Goal: Information Seeking & Learning: Stay updated

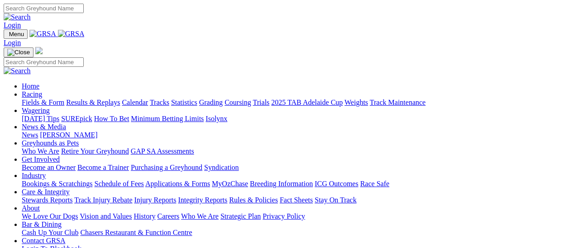
click at [41, 99] on link "Fields & Form" at bounding box center [43, 103] width 43 height 8
click at [91, 99] on link "Results & Replays" at bounding box center [93, 103] width 54 height 8
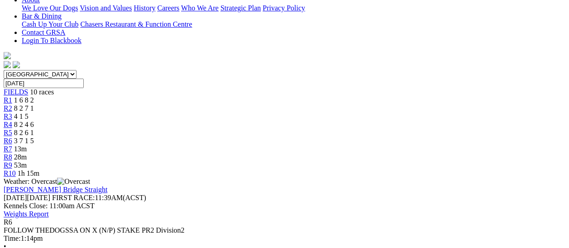
scroll to position [181, 0]
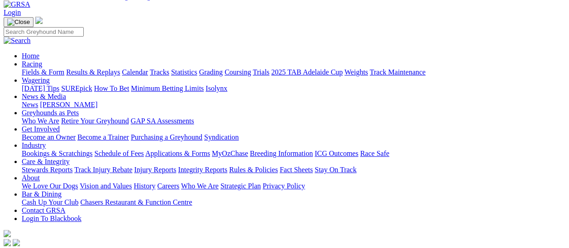
scroll to position [45, 0]
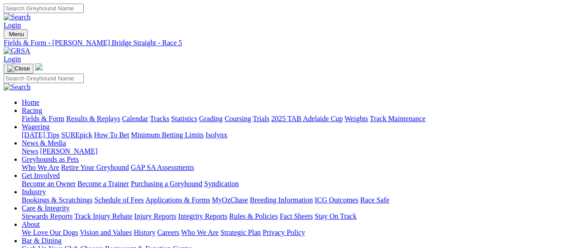
click at [50, 115] on link "Fields & Form" at bounding box center [43, 119] width 43 height 8
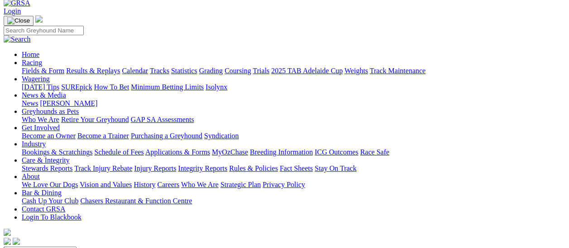
scroll to position [45, 0]
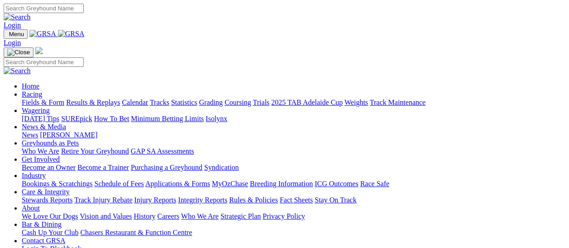
click at [44, 99] on link "Fields & Form" at bounding box center [43, 103] width 43 height 8
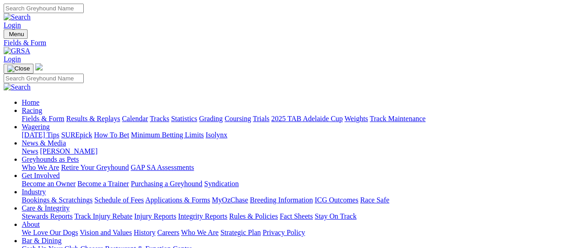
click at [116, 115] on link "Results & Replays" at bounding box center [93, 119] width 54 height 8
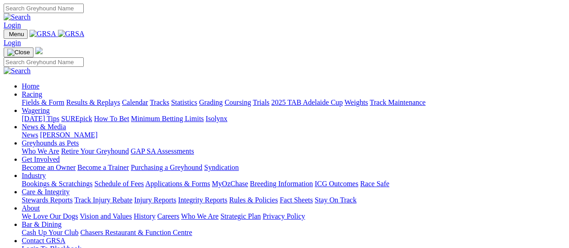
click at [50, 99] on link "Fields & Form" at bounding box center [43, 103] width 43 height 8
click at [98, 99] on link "Results & Replays" at bounding box center [93, 103] width 54 height 8
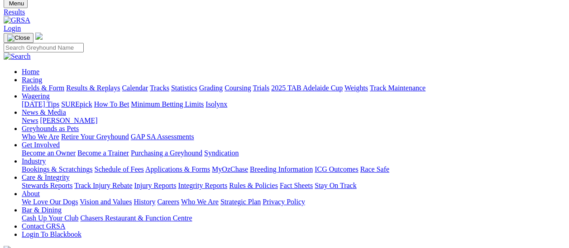
scroll to position [45, 0]
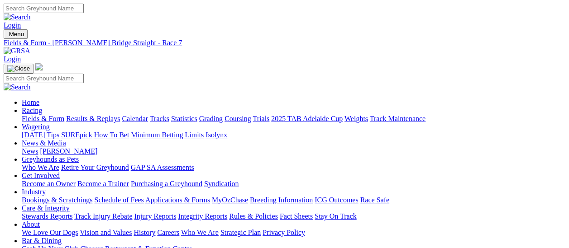
click at [66, 139] on link "News & Media" at bounding box center [44, 143] width 44 height 8
click at [38, 148] on link "News" at bounding box center [30, 152] width 16 height 8
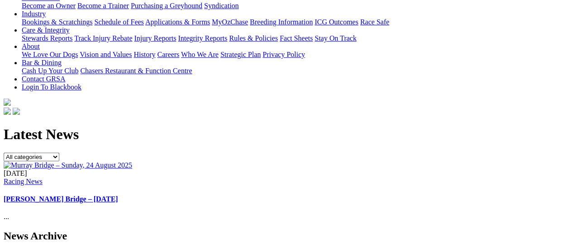
scroll to position [181, 0]
